Goal: Information Seeking & Learning: Learn about a topic

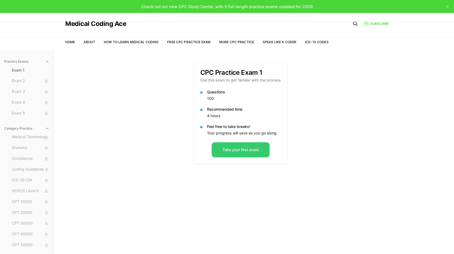
click at [240, 150] on button "Take your first exam" at bounding box center [241, 149] width 58 height 15
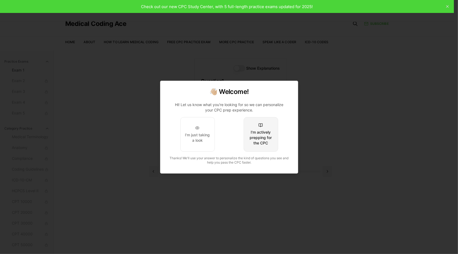
click at [259, 138] on div "I'm actively prepping for the CPC" at bounding box center [260, 137] width 25 height 16
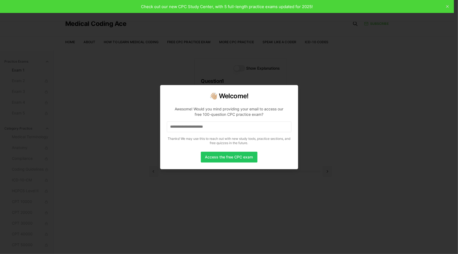
click at [219, 128] on input at bounding box center [229, 126] width 125 height 11
click at [232, 159] on button "Access the free CPC exam" at bounding box center [229, 156] width 57 height 11
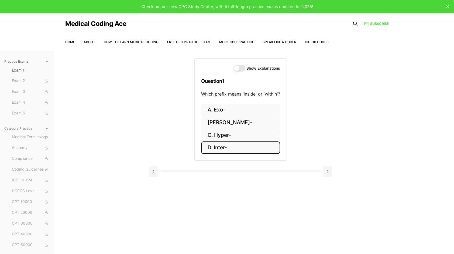
click at [228, 146] on button "D. Inter-" at bounding box center [240, 147] width 79 height 13
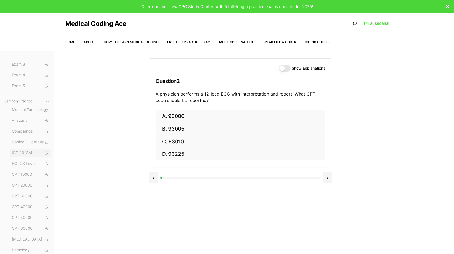
scroll to position [27, 0]
click at [29, 154] on span "ICD-10-CM" at bounding box center [30, 153] width 37 height 6
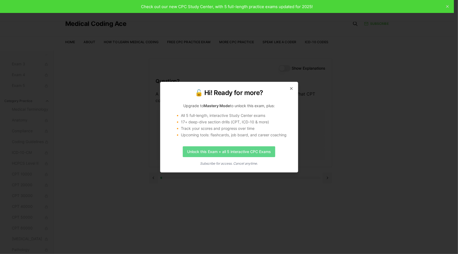
click at [261, 153] on link "Unlock this Exam + all 5 interactive CPC Exams" at bounding box center [229, 151] width 92 height 11
click at [294, 87] on div "🔓 Hi! Ready for more? Upgrade to Mastery Mode to unlock this exam, plus: 🔸 All …" at bounding box center [229, 127] width 138 height 91
click at [290, 87] on icon "button" at bounding box center [291, 88] width 4 height 4
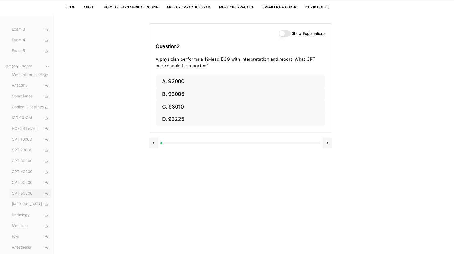
scroll to position [50, 0]
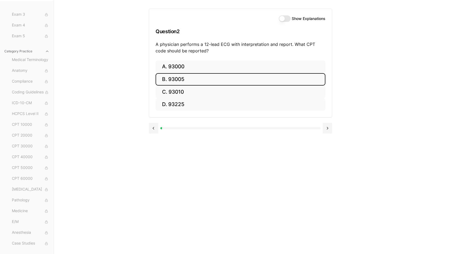
click at [187, 80] on button "B. 93005" at bounding box center [241, 79] width 170 height 13
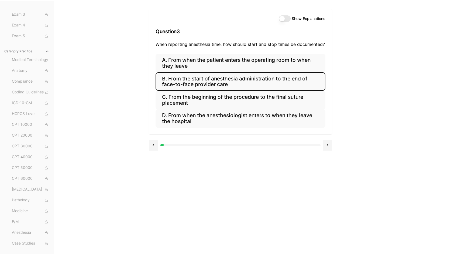
click at [189, 81] on button "B. From the start of anesthesia administration to the end of face-to-face provi…" at bounding box center [241, 81] width 170 height 18
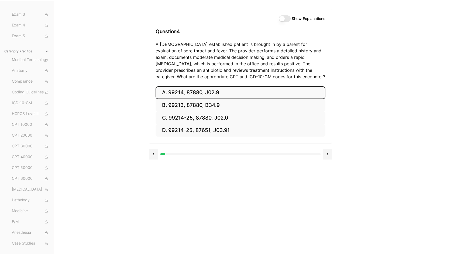
click at [194, 91] on button "A. 99214, 87880, J02.9" at bounding box center [241, 92] width 170 height 13
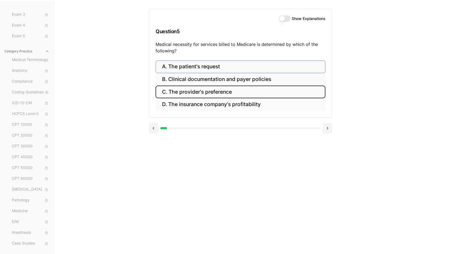
click at [194, 91] on button "C. The provider's preference" at bounding box center [241, 91] width 170 height 13
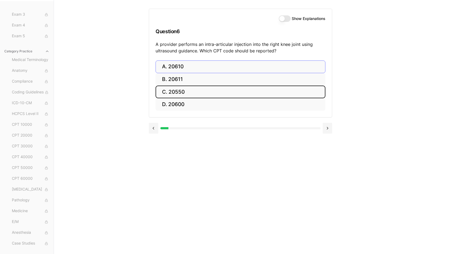
click at [194, 91] on button "C. 20550" at bounding box center [241, 91] width 170 height 13
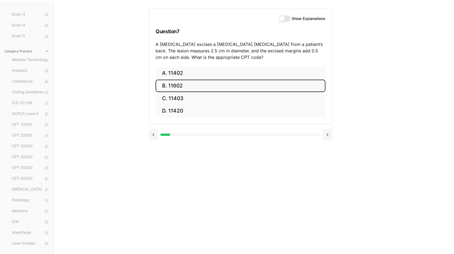
click at [184, 87] on button "B. 11602" at bounding box center [241, 86] width 170 height 13
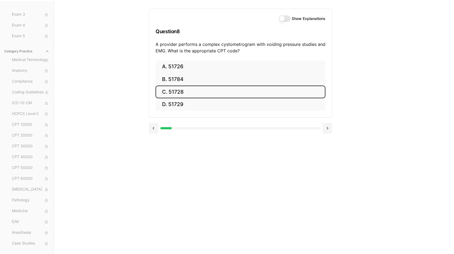
click at [185, 86] on button "C. 51728" at bounding box center [241, 91] width 170 height 13
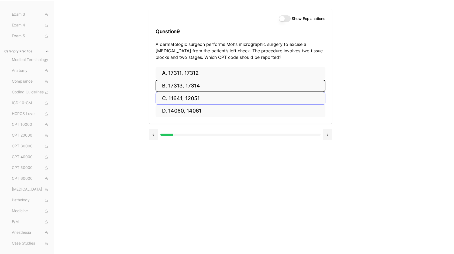
click at [185, 86] on button "B. 17313, 17314" at bounding box center [241, 86] width 170 height 13
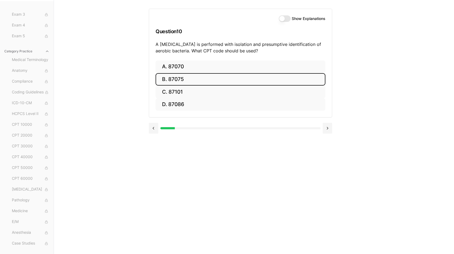
click at [185, 81] on button "B. 87075" at bounding box center [241, 79] width 170 height 13
click at [185, 81] on button "B. 63047" at bounding box center [241, 79] width 170 height 13
click at [185, 80] on button "B. Z13.1" at bounding box center [241, 79] width 170 height 13
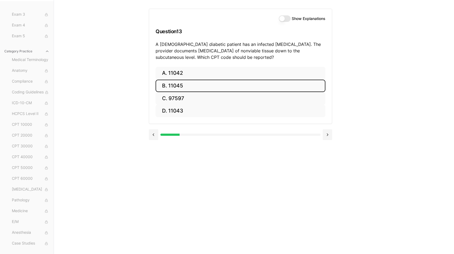
click at [185, 80] on button "B. 11045" at bounding box center [241, 86] width 170 height 13
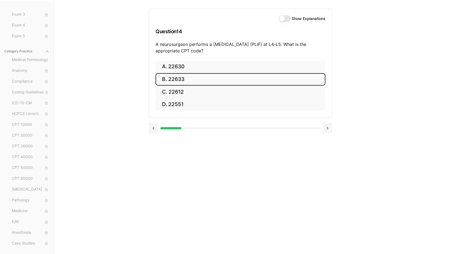
click at [185, 80] on button "B. 22633" at bounding box center [241, 79] width 170 height 13
click at [185, 80] on button "B. Z12.2" at bounding box center [241, 79] width 170 height 13
click at [185, 80] on button "B. 62272" at bounding box center [241, 79] width 170 height 13
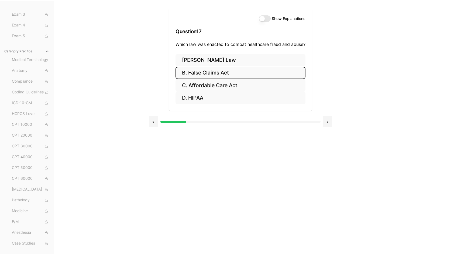
click at [200, 72] on button "B. False Claims Act" at bounding box center [240, 73] width 130 height 13
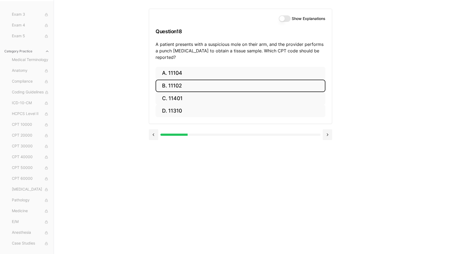
click at [199, 80] on button "B. 11102" at bounding box center [241, 86] width 170 height 13
click at [198, 83] on button "B. S52.502A" at bounding box center [241, 86] width 170 height 13
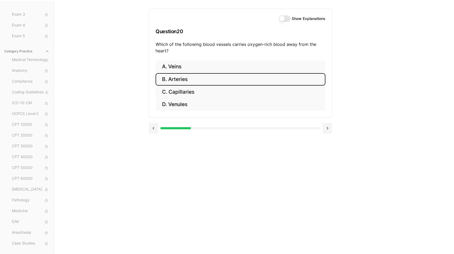
click at [198, 83] on button "B. Arteries" at bounding box center [241, 79] width 170 height 13
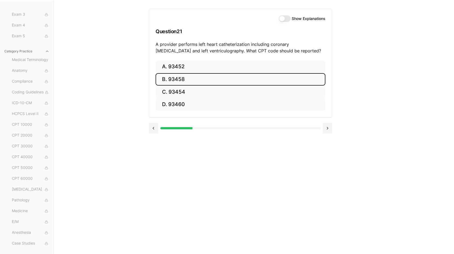
click at [198, 83] on button "B. 93458" at bounding box center [241, 79] width 170 height 13
click at [198, 83] on button "B. 44955" at bounding box center [241, 79] width 170 height 13
click at [198, 83] on button "B. 95908" at bounding box center [241, 79] width 170 height 13
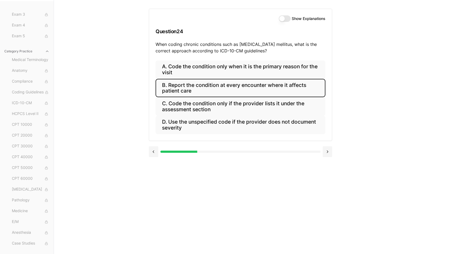
click at [198, 83] on button "B. Report the condition at every encounter where it affects patient care" at bounding box center [241, 88] width 170 height 18
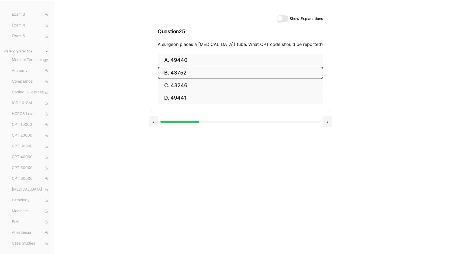
click at [198, 79] on button "B. 43752" at bounding box center [241, 73] width 166 height 13
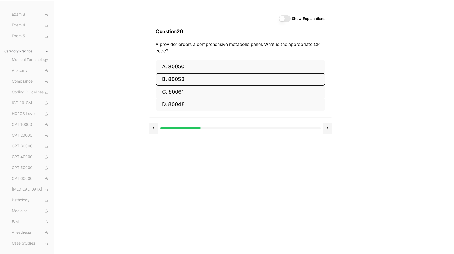
click at [198, 83] on button "B. 80053" at bounding box center [241, 79] width 170 height 13
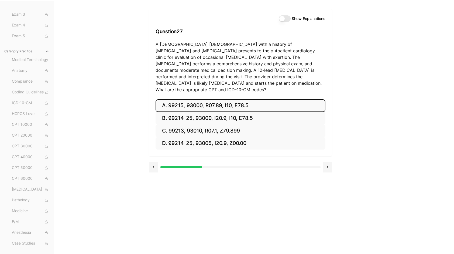
click at [200, 99] on button "A. 99215, 93000, R07.89, I10, E78.5" at bounding box center [241, 105] width 170 height 13
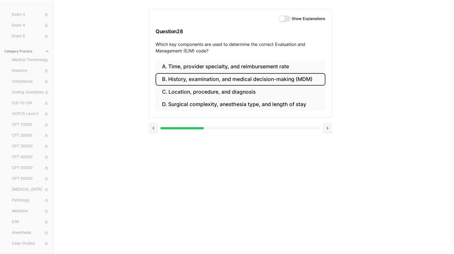
click at [201, 78] on button "B. History, examination, and medical decision-making (MDM)" at bounding box center [241, 79] width 170 height 13
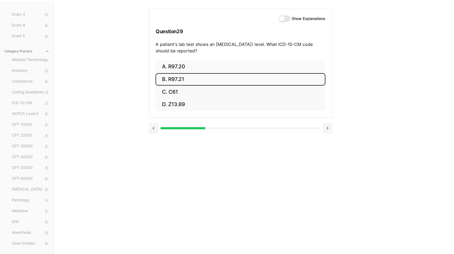
click at [201, 79] on button "B. R97.21" at bounding box center [241, 79] width 170 height 13
click at [201, 79] on button "B. Z00.129" at bounding box center [241, 79] width 170 height 13
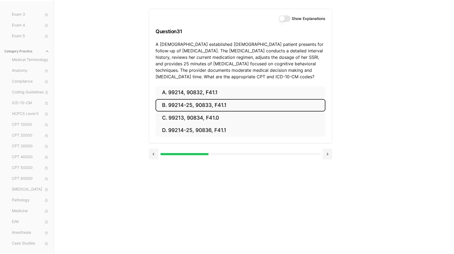
click at [228, 107] on button "B. 99214-25, 90833, F41.1" at bounding box center [241, 105] width 170 height 13
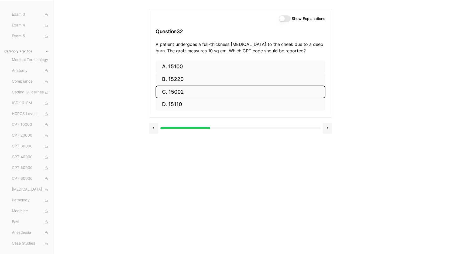
click at [224, 86] on button "C. 15002" at bounding box center [241, 91] width 170 height 13
click at [226, 94] on button "C. 95813" at bounding box center [241, 91] width 170 height 13
click at [226, 94] on button "C. 47564" at bounding box center [241, 91] width 170 height 13
click at [226, 94] on button "C. 58563" at bounding box center [241, 91] width 170 height 13
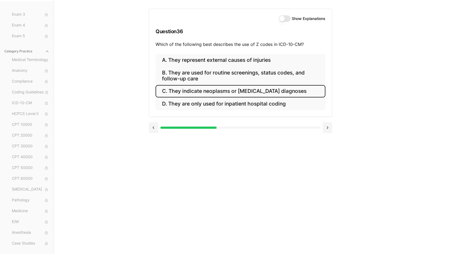
click at [226, 94] on button "C. They indicate neoplasms or cancer diagnoses" at bounding box center [241, 91] width 170 height 13
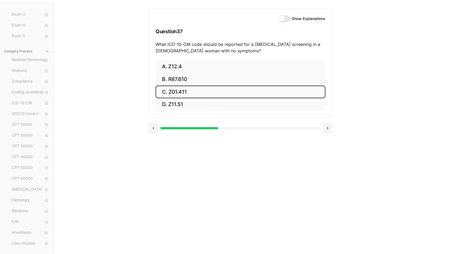
click at [226, 94] on button "C. Z01.411" at bounding box center [241, 91] width 170 height 13
click at [226, 94] on button "C. AA" at bounding box center [241, 91] width 170 height 13
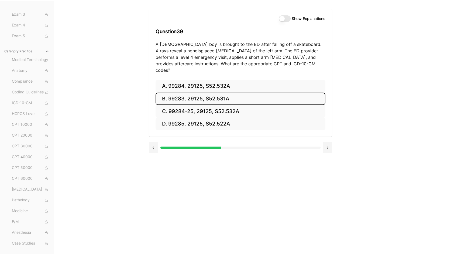
click at [226, 94] on button "B. 99283, 29125, S52.531A" at bounding box center [241, 98] width 170 height 13
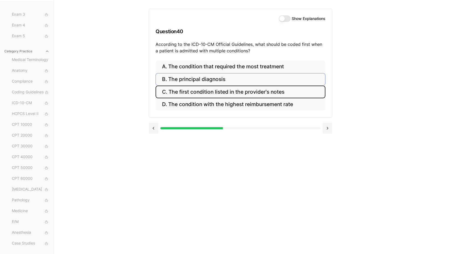
click at [226, 94] on button "C. The first condition listed in the provider's notes" at bounding box center [241, 91] width 170 height 13
click at [226, 94] on button "C. Use separate codes for right and left otitis media" at bounding box center [241, 91] width 170 height 13
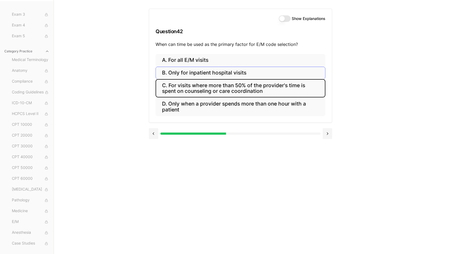
click at [226, 94] on button "C. For visits where more than 50% of the provider's time is spent on counseling…" at bounding box center [241, 88] width 170 height 18
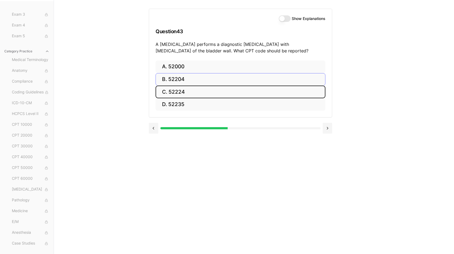
click at [226, 94] on button "C. 52224" at bounding box center [241, 91] width 170 height 13
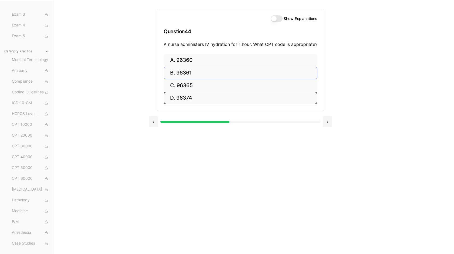
click at [226, 94] on button "D. 96374" at bounding box center [241, 98] width 154 height 13
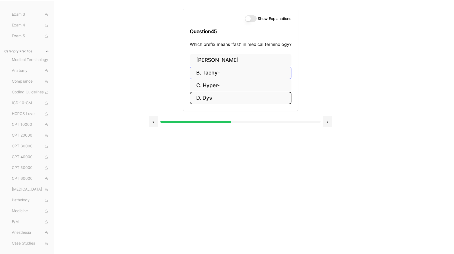
click at [226, 94] on button "D. Dys-" at bounding box center [241, 98] width 102 height 13
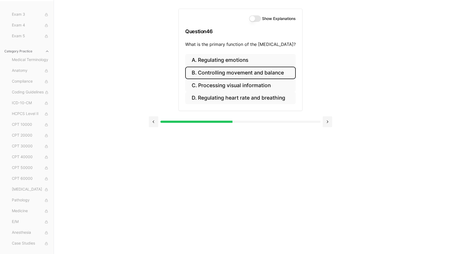
click at [233, 71] on button "B. Controlling movement and balance" at bounding box center [240, 73] width 111 height 13
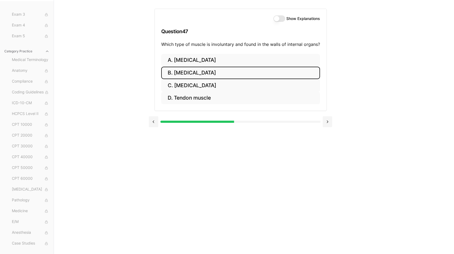
click at [233, 71] on button "B. Cardiac muscle" at bounding box center [240, 73] width 159 height 13
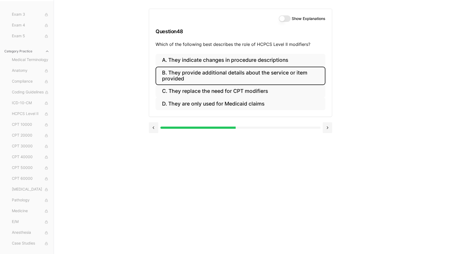
click at [233, 71] on button "B. They provide additional details about the service or item provided" at bounding box center [241, 76] width 170 height 18
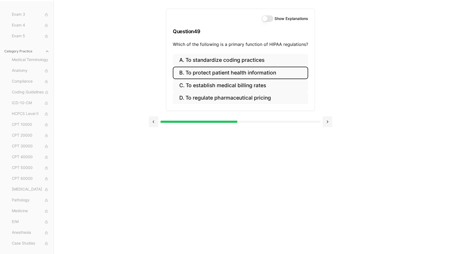
click at [233, 71] on button "B. To protect patient health information" at bounding box center [240, 73] width 135 height 13
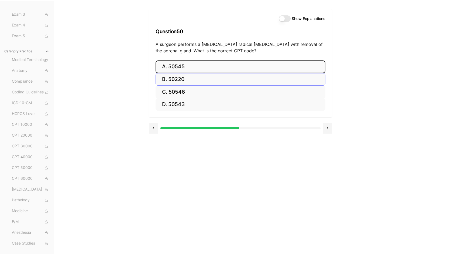
click at [233, 71] on button "A. 50545" at bounding box center [241, 66] width 170 height 13
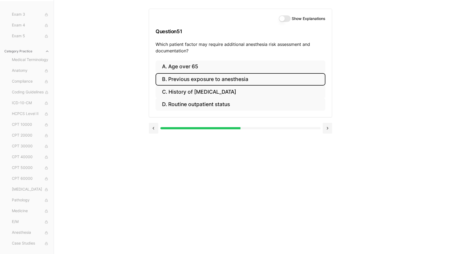
click at [235, 78] on button "B. Previous exposure to anesthesia" at bounding box center [241, 79] width 170 height 13
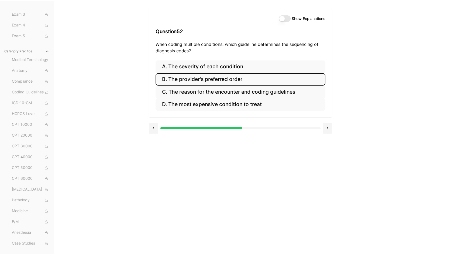
click at [235, 78] on button "B. The provider's preferred order" at bounding box center [241, 79] width 170 height 13
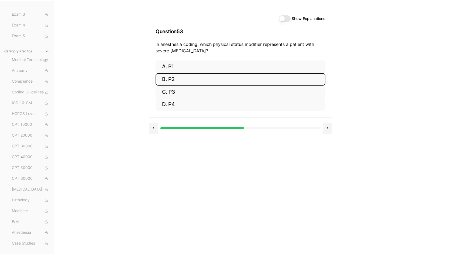
click at [235, 78] on button "B. P2" at bounding box center [241, 79] width 170 height 13
click at [235, 78] on button "B. 31628" at bounding box center [241, 79] width 170 height 13
click at [235, 78] on button "B. 74177" at bounding box center [241, 79] width 170 height 13
click at [235, 78] on button "B. 71046" at bounding box center [241, 79] width 170 height 13
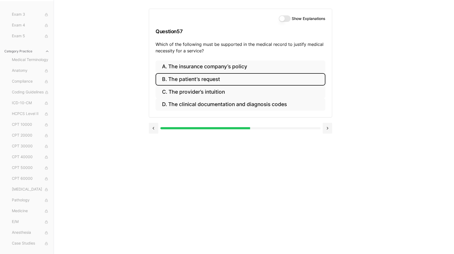
click at [235, 78] on button "B. The patient’s request" at bounding box center [241, 79] width 170 height 13
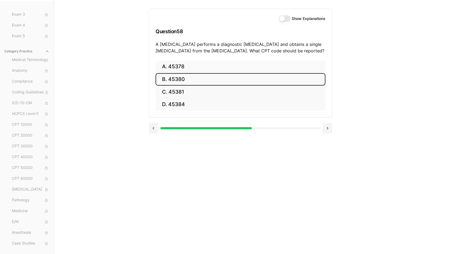
click at [235, 78] on button "B. 45380" at bounding box center [241, 79] width 170 height 13
click at [235, 78] on button "B. 55705" at bounding box center [241, 79] width 170 height 13
click at [235, 78] on button "B. 70552" at bounding box center [241, 79] width 170 height 13
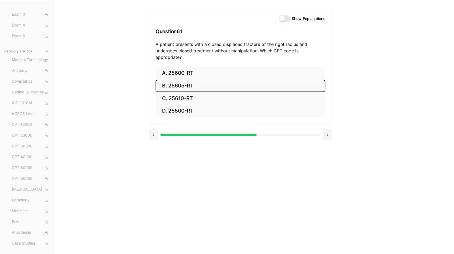
click at [235, 80] on button "B. 25605-RT" at bounding box center [241, 86] width 170 height 13
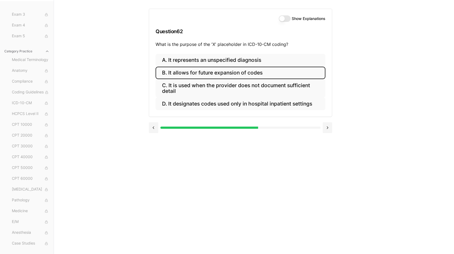
click at [235, 78] on button "B. It allows for future expansion of codes" at bounding box center [241, 73] width 170 height 13
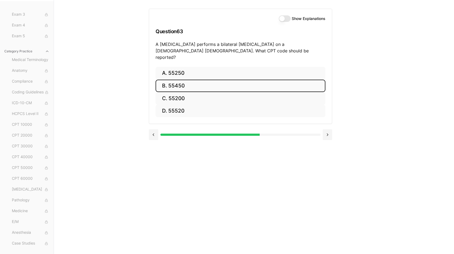
click at [235, 80] on button "B. 55450" at bounding box center [241, 86] width 170 height 13
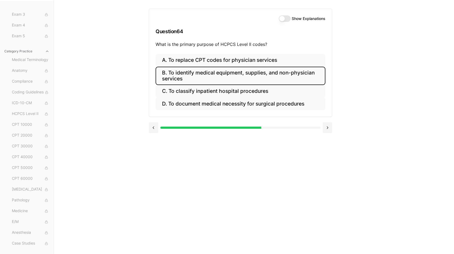
click at [235, 78] on button "B. To identify medical equipment, supplies, and non-physician services" at bounding box center [241, 76] width 170 height 18
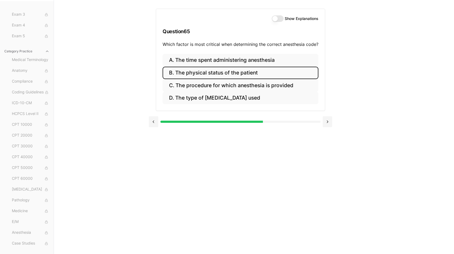
click at [235, 78] on button "B. The physical status of the patient" at bounding box center [241, 73] width 156 height 13
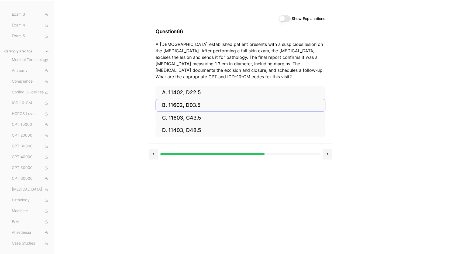
click at [235, 78] on p "A 56-year-old established patient presents with a suspicious lesion on the uppe…" at bounding box center [241, 60] width 170 height 39
click at [235, 70] on p "A 56-year-old established patient presents with a suspicious lesion on the uppe…" at bounding box center [241, 60] width 170 height 39
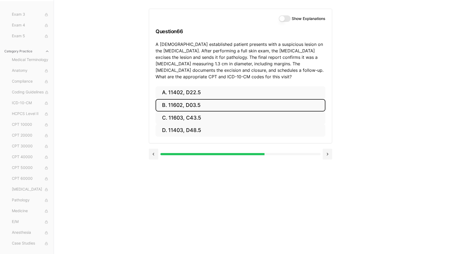
click at [202, 104] on button "B. 11602, D03.5" at bounding box center [241, 105] width 170 height 13
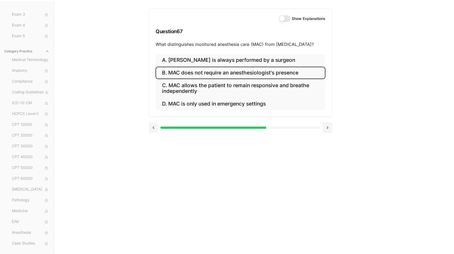
click at [214, 70] on button "B. MAC does not require an anesthesiologist's presence" at bounding box center [241, 73] width 170 height 13
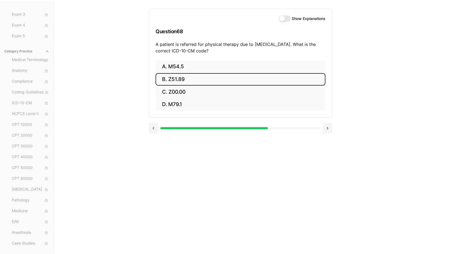
click at [217, 77] on button "B. Z51.89" at bounding box center [241, 79] width 170 height 13
click at [217, 77] on button "B. 25270" at bounding box center [241, 79] width 170 height 13
click at [217, 77] on button "B. 61154" at bounding box center [241, 79] width 170 height 13
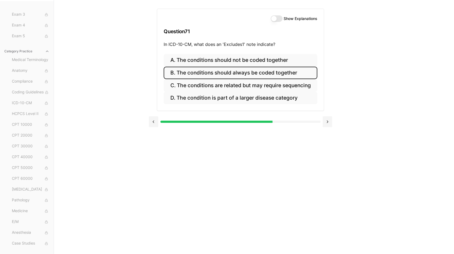
click at [217, 77] on button "B. The conditions should always be coded together" at bounding box center [240, 73] width 153 height 13
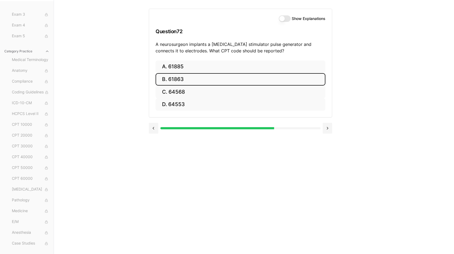
click at [217, 77] on button "B. 61863" at bounding box center [241, 79] width 170 height 13
click at [217, 77] on button "B. S46.011A" at bounding box center [241, 79] width 170 height 13
click at [217, 77] on button "B. 20605" at bounding box center [241, 79] width 170 height 13
click at [217, 77] on button "B. 43239" at bounding box center [241, 79] width 170 height 13
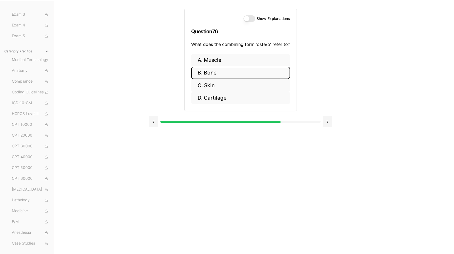
click at [217, 77] on button "B. Bone" at bounding box center [240, 73] width 99 height 13
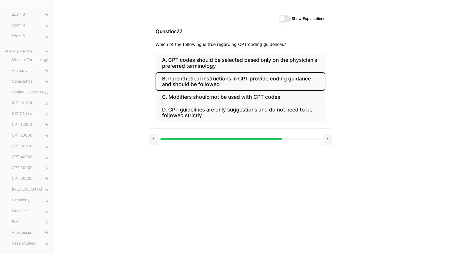
click at [217, 77] on button "B. Parenthetical instructions in CPT provide coding guidance and should be foll…" at bounding box center [241, 81] width 170 height 18
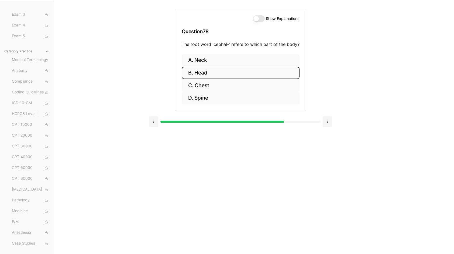
click at [217, 77] on button "B. Head" at bounding box center [241, 73] width 118 height 13
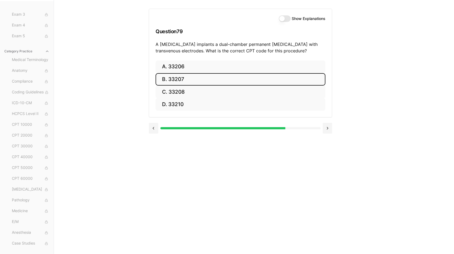
click at [217, 77] on button "B. 33207" at bounding box center [241, 79] width 170 height 13
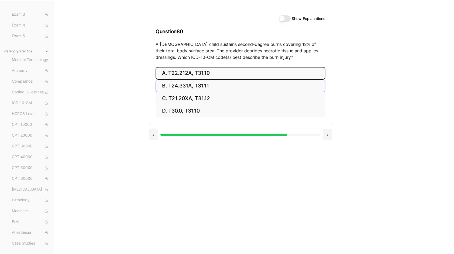
click at [217, 77] on button "A. T22.212A, T31.10" at bounding box center [241, 73] width 170 height 13
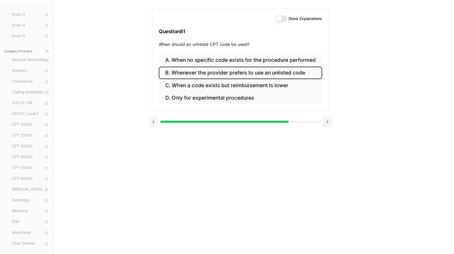
click at [217, 76] on button "B. Whenever the provider prefers to use an unlisted code" at bounding box center [240, 73] width 163 height 13
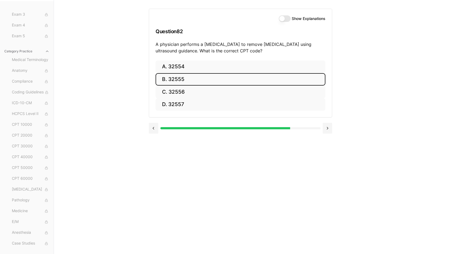
click at [218, 76] on button "B. 32555" at bounding box center [241, 79] width 170 height 13
click at [218, 76] on button "B. 93307" at bounding box center [241, 79] width 170 height 13
click at [218, 76] on button "B. 35390" at bounding box center [241, 79] width 170 height 13
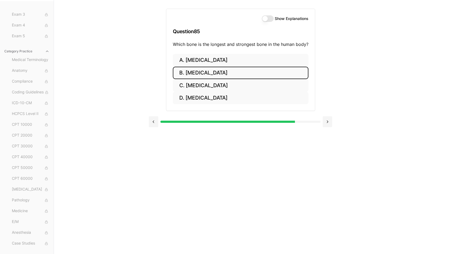
click at [218, 76] on button "B. Femur" at bounding box center [241, 73] width 136 height 13
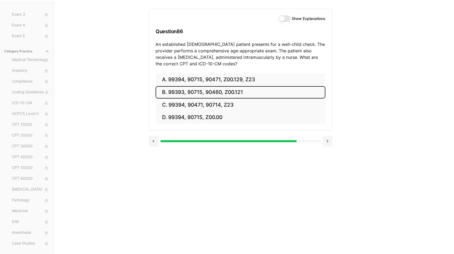
click at [225, 91] on button "B. 99393, 90715, 90460, Z00.121" at bounding box center [241, 92] width 170 height 13
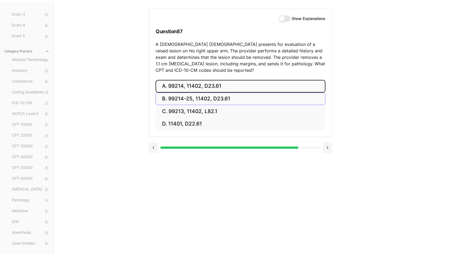
click at [225, 91] on button "A. 99214, 11402, D23.61" at bounding box center [241, 86] width 170 height 13
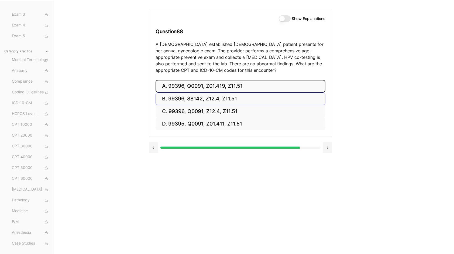
click at [225, 91] on button "A. 99396, Q0091, Z01.419, Z11.51" at bounding box center [241, 86] width 170 height 13
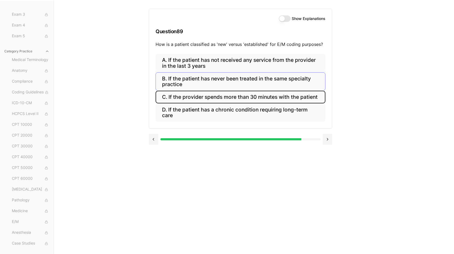
click at [225, 91] on button "C. If the provider spends more than 30 minutes with the patient" at bounding box center [241, 97] width 170 height 13
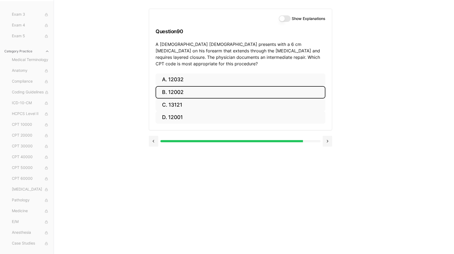
click at [225, 91] on button "B. 12002" at bounding box center [241, 92] width 170 height 13
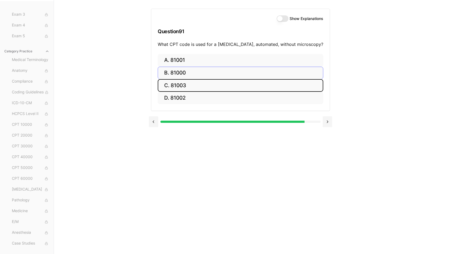
click at [225, 91] on button "C. 81003" at bounding box center [241, 85] width 166 height 13
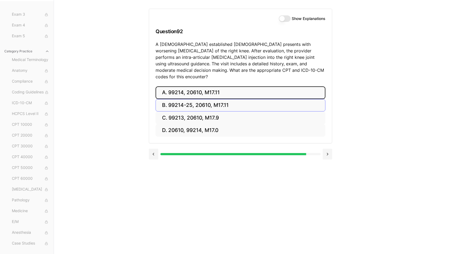
click at [225, 91] on button "A. 99214, 20610, M17.11" at bounding box center [241, 92] width 170 height 13
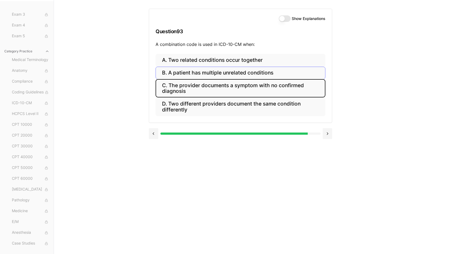
click at [225, 91] on button "C. The provider documents a symptom with no confirmed diagnosis" at bounding box center [241, 88] width 170 height 18
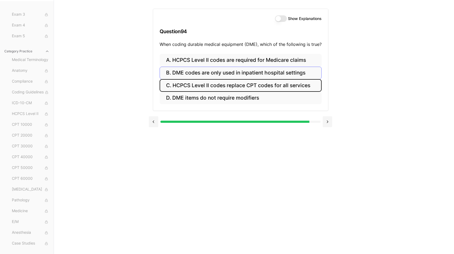
click at [225, 91] on button "C. HCPCS Level II codes replace CPT codes for all services" at bounding box center [241, 85] width 162 height 13
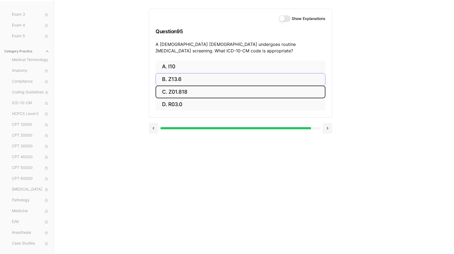
click at [225, 91] on button "C. Z01.818" at bounding box center [241, 91] width 170 height 13
click at [225, 91] on button "C. 46945" at bounding box center [241, 91] width 170 height 13
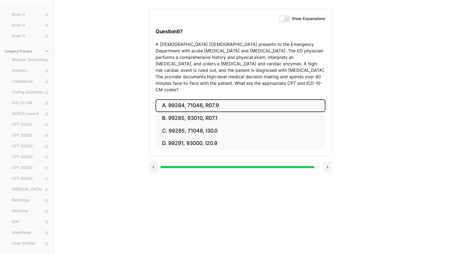
click at [225, 99] on button "A. 99284, 71046, R07.9" at bounding box center [241, 105] width 170 height 13
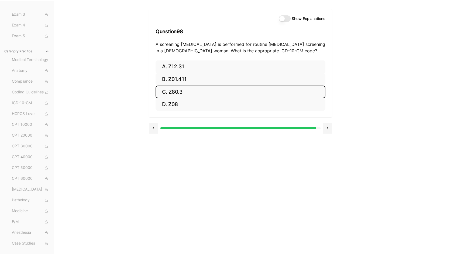
click at [225, 96] on button "C. Z80.3" at bounding box center [241, 91] width 170 height 13
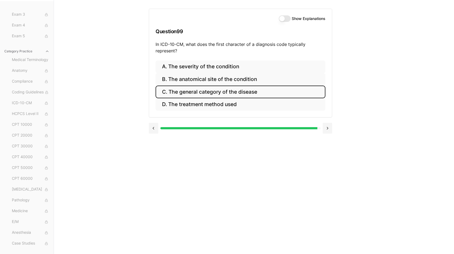
click at [225, 96] on button "C. The general category of the disease" at bounding box center [241, 91] width 170 height 13
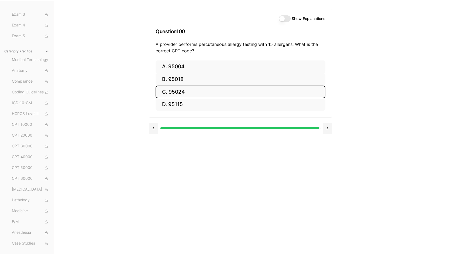
click at [222, 94] on button "C. 95024" at bounding box center [241, 91] width 170 height 13
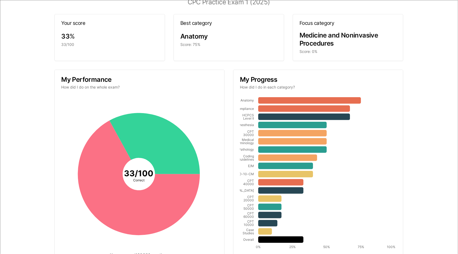
scroll to position [0, 0]
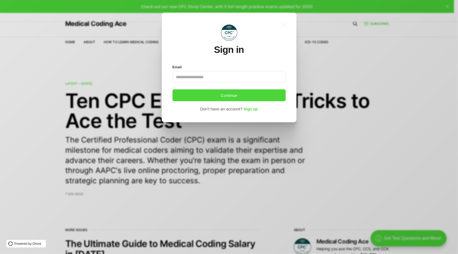
click at [335, 37] on div ".a{fill:none;stroke:currentColor;stroke-linecap:round;stroke-linejoin:round;str…" at bounding box center [233, 127] width 466 height 254
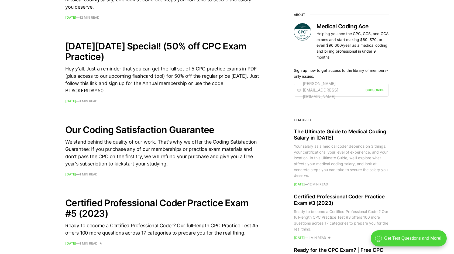
scroll to position [270, 0]
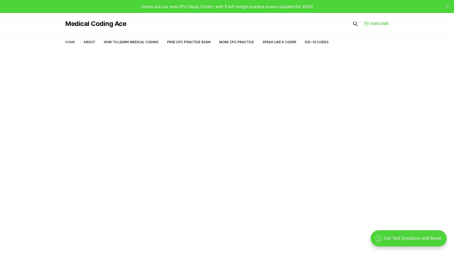
click at [66, 41] on link "Home" at bounding box center [70, 42] width 10 height 4
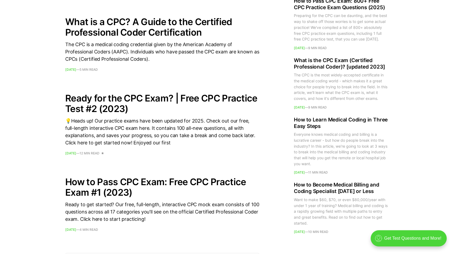
scroll to position [782, 0]
